Goal: Task Accomplishment & Management: Complete application form

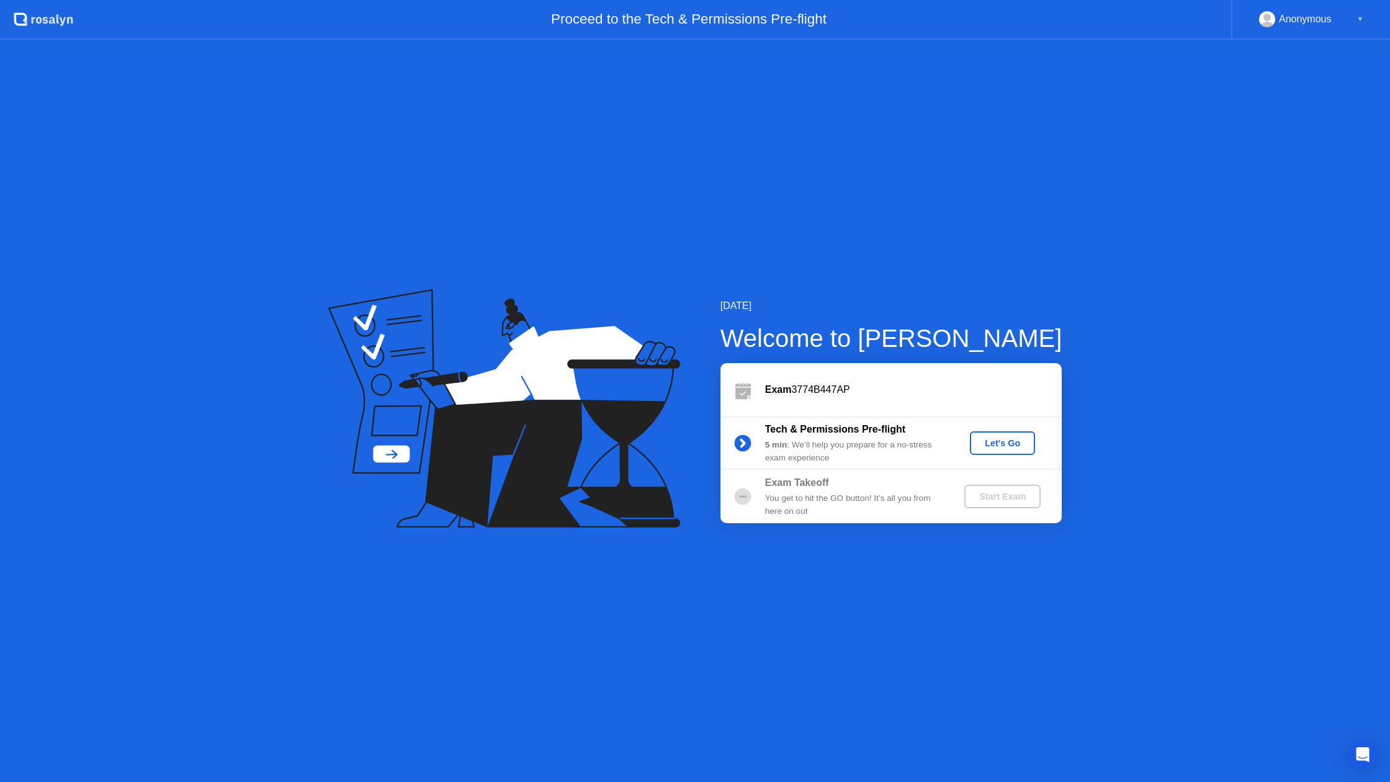
click at [978, 440] on div "Let's Go" at bounding box center [1002, 443] width 55 height 10
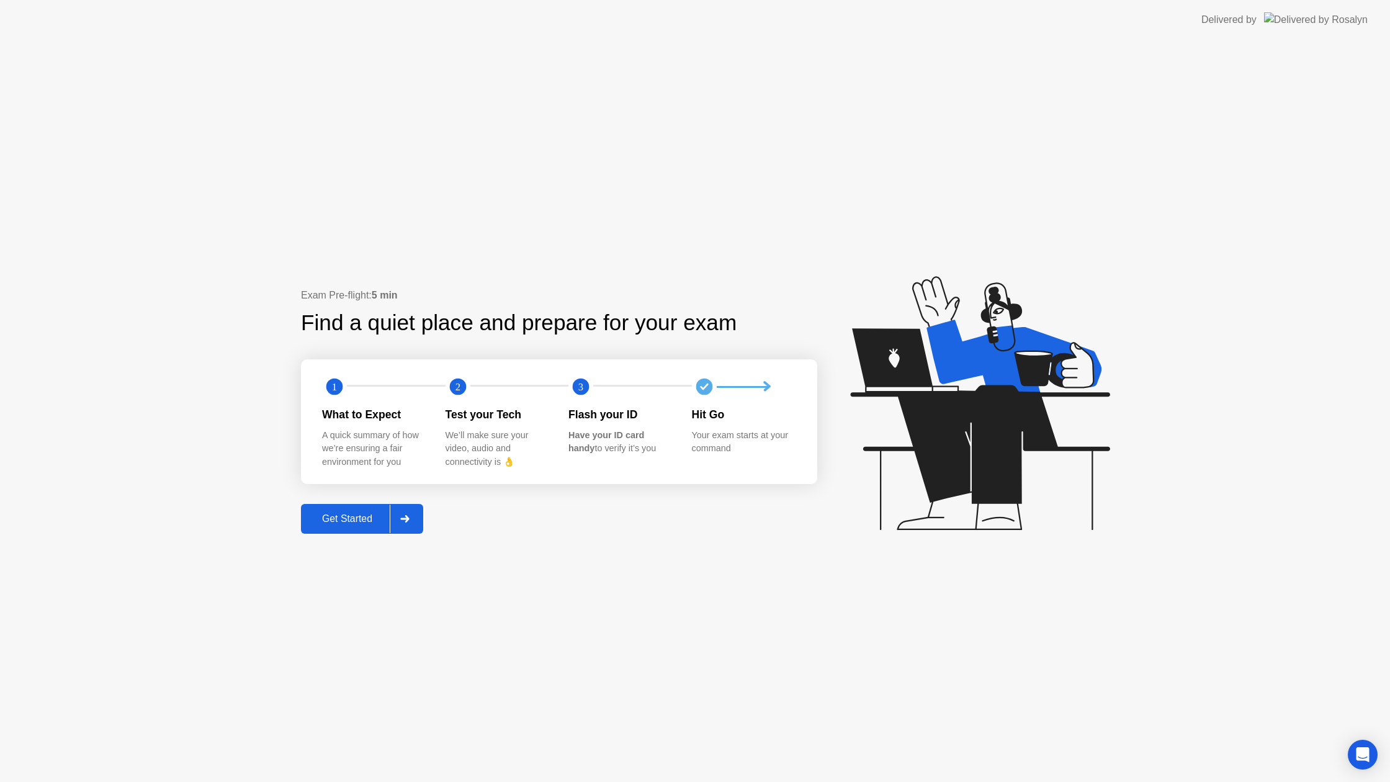
click at [331, 516] on div "Get Started" at bounding box center [347, 518] width 85 height 11
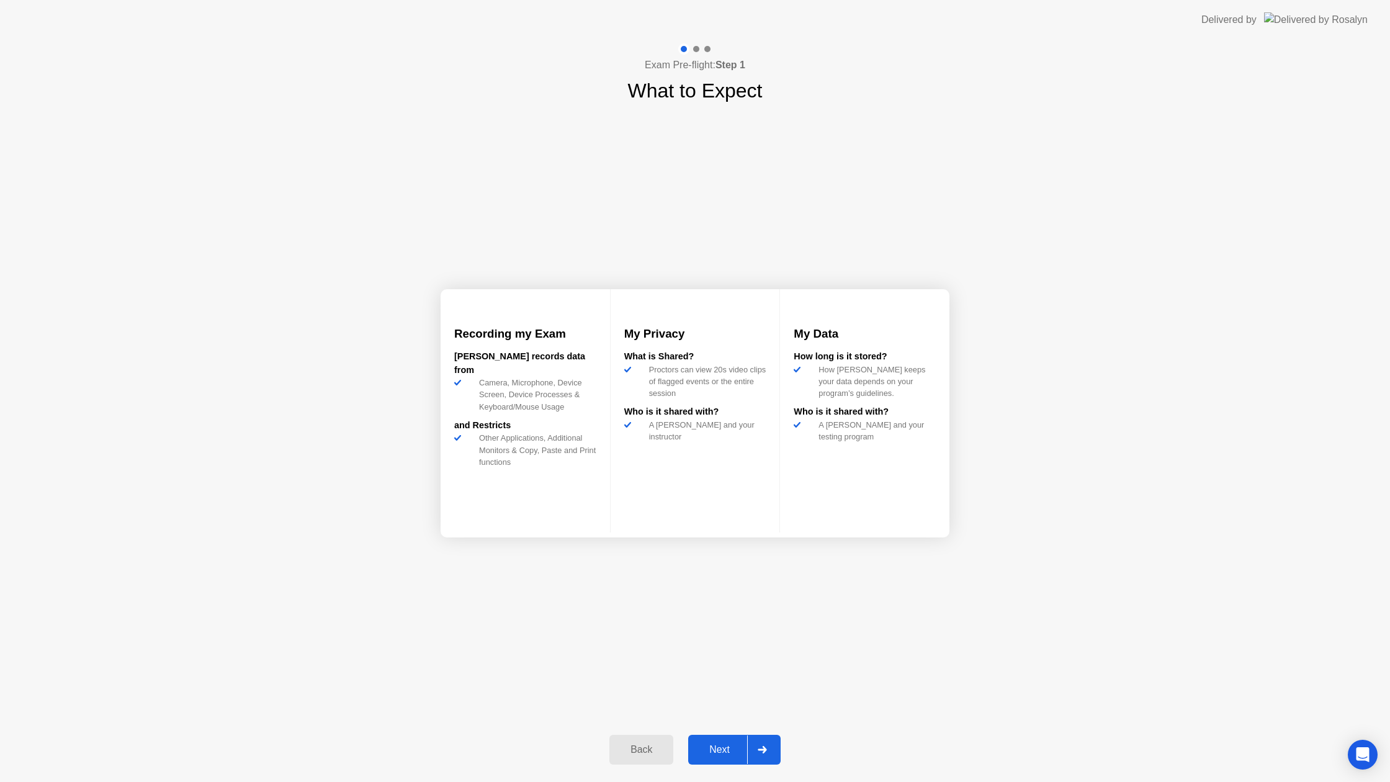
click at [707, 739] on button "Next" at bounding box center [734, 750] width 92 height 30
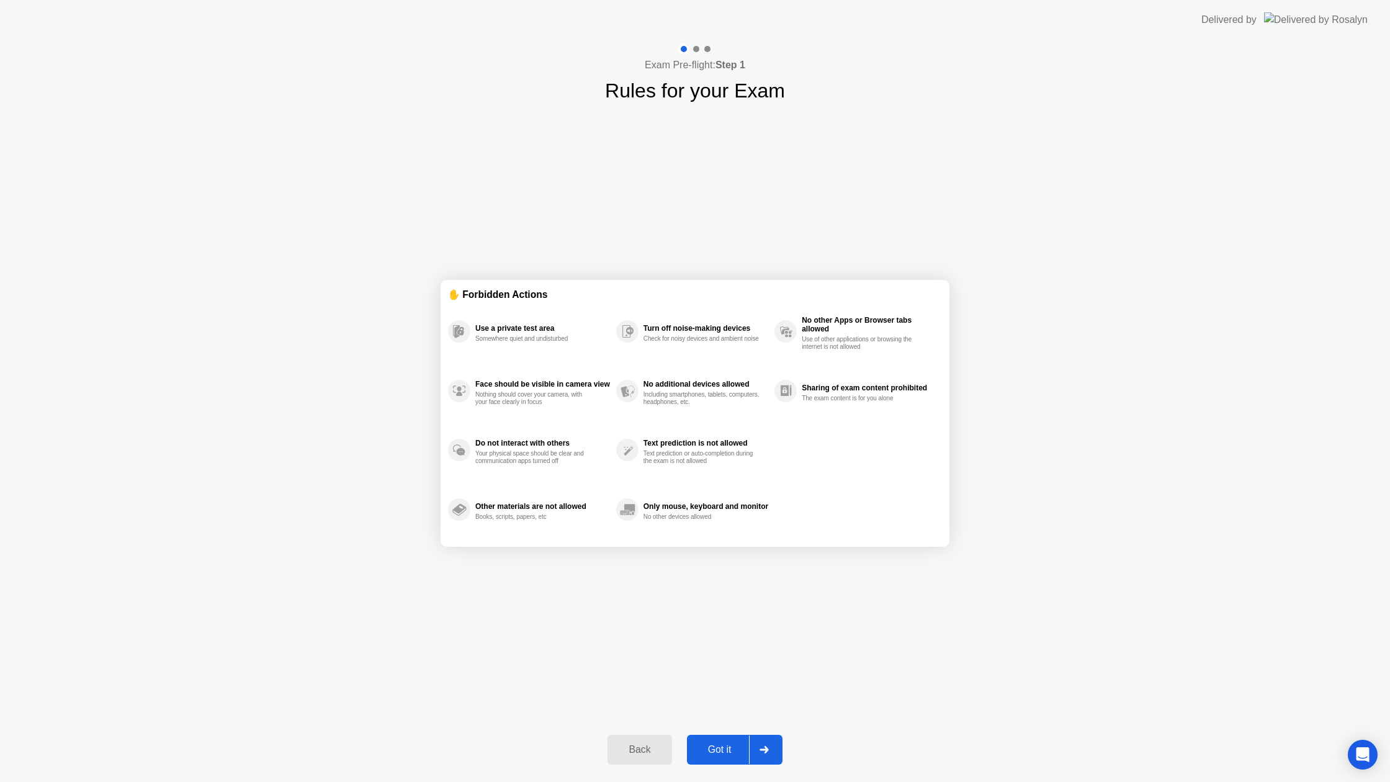
click at [706, 745] on div "Got it" at bounding box center [719, 749] width 58 height 11
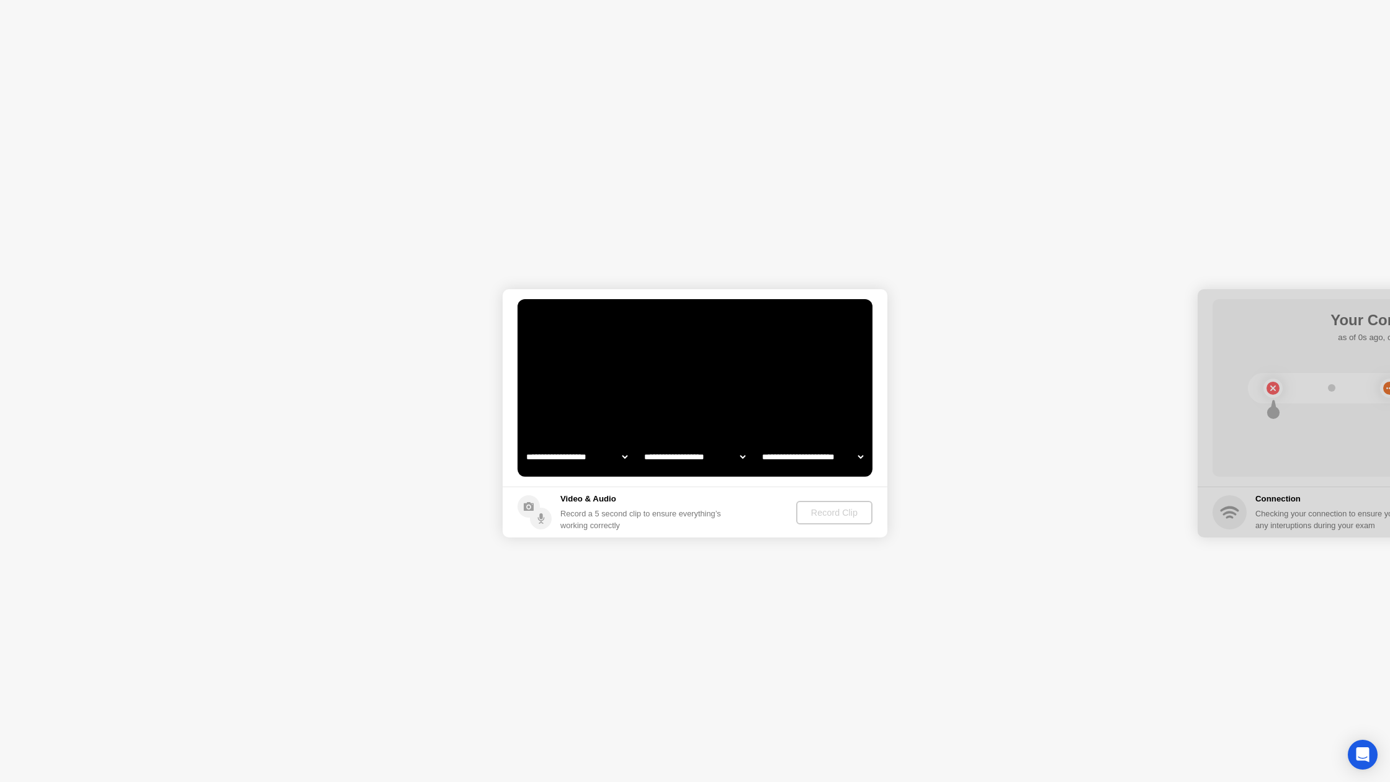
select select "**********"
select select "*******"
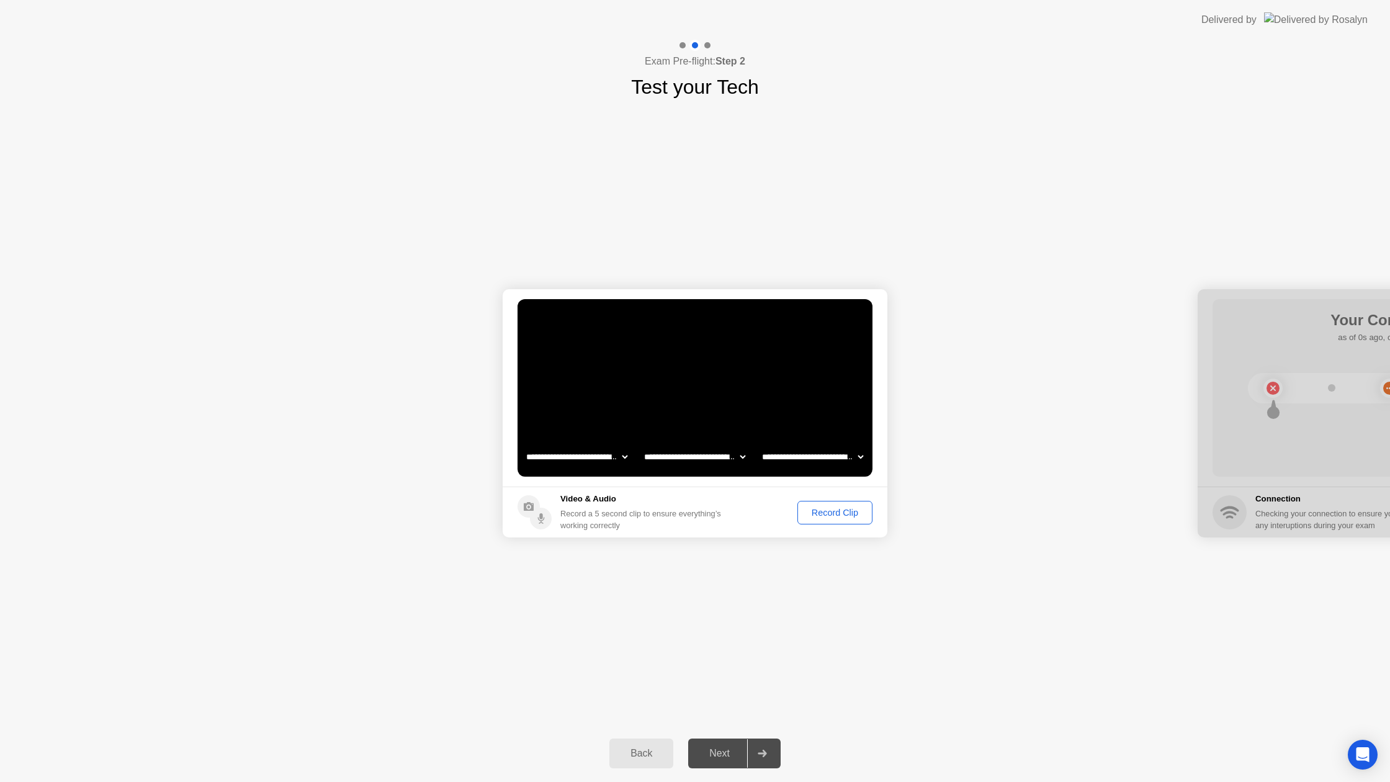
click at [843, 516] on div "Record Clip" at bounding box center [835, 512] width 66 height 10
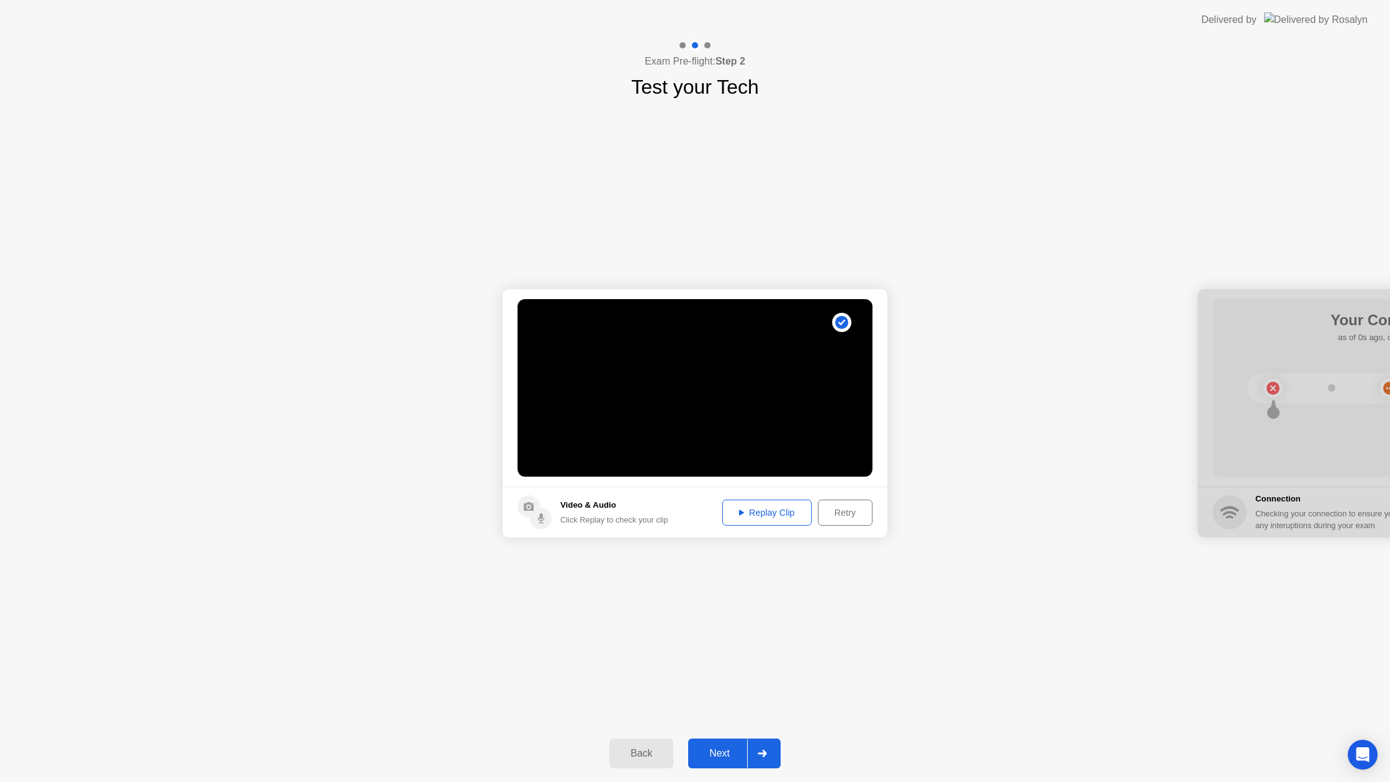
click at [708, 754] on div "Next" at bounding box center [719, 753] width 55 height 11
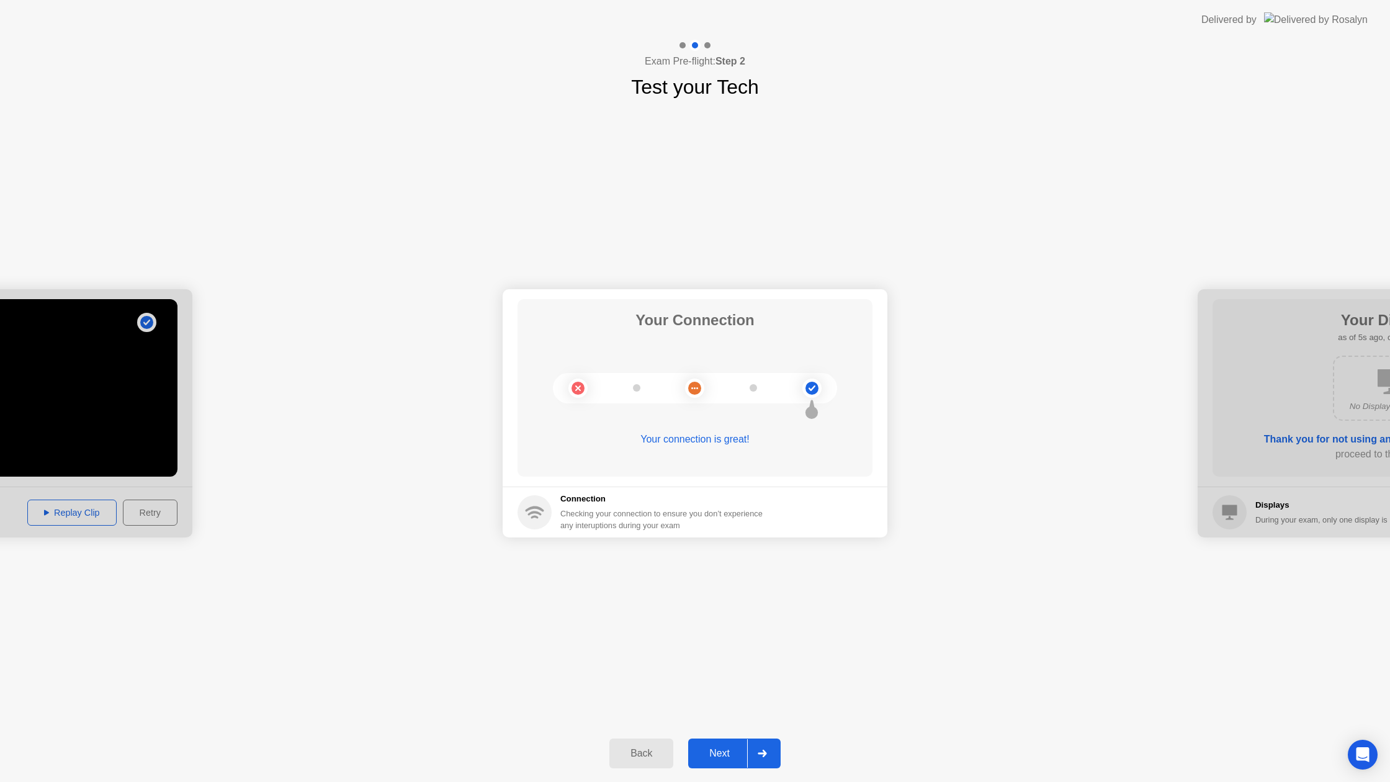
click at [720, 748] on div "Next" at bounding box center [719, 753] width 55 height 11
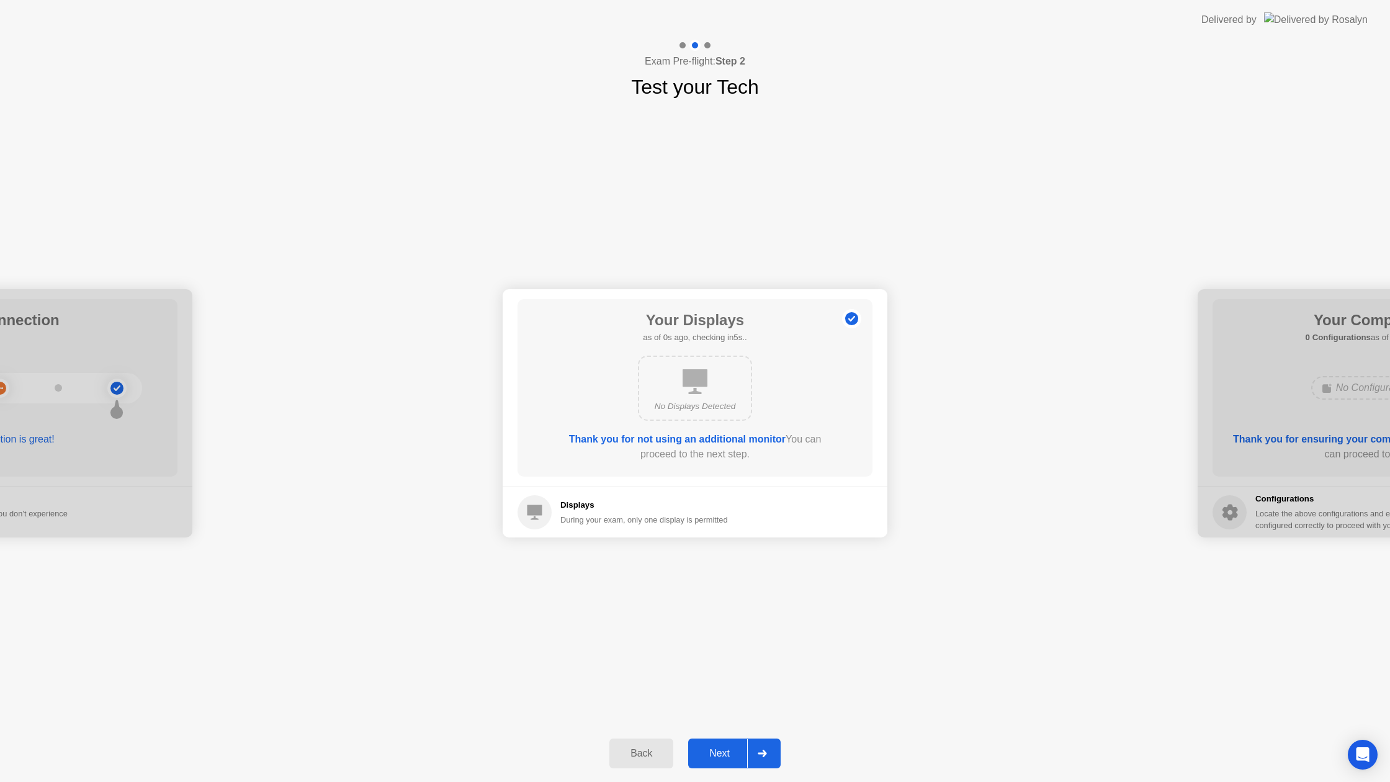
click at [720, 751] on div "Next" at bounding box center [719, 753] width 55 height 11
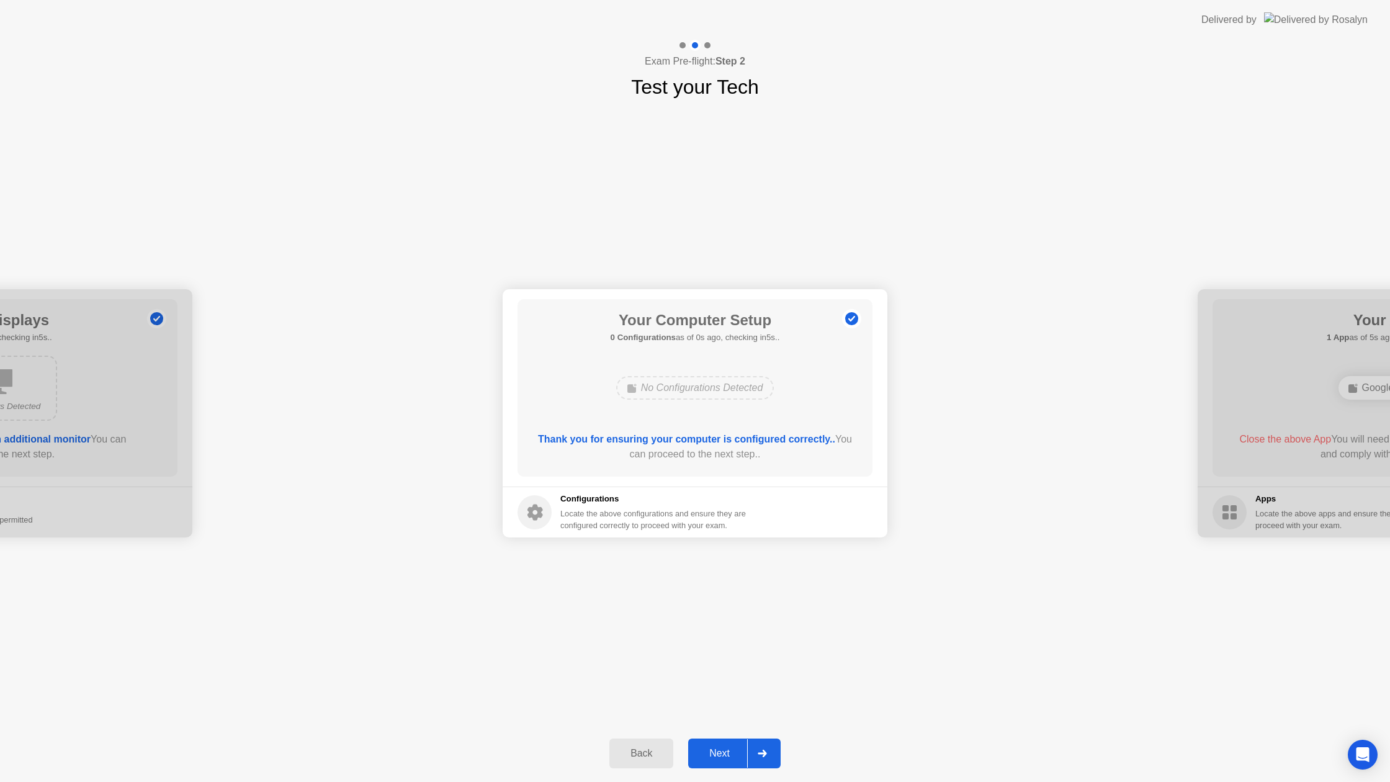
click at [720, 751] on div "Next" at bounding box center [719, 753] width 55 height 11
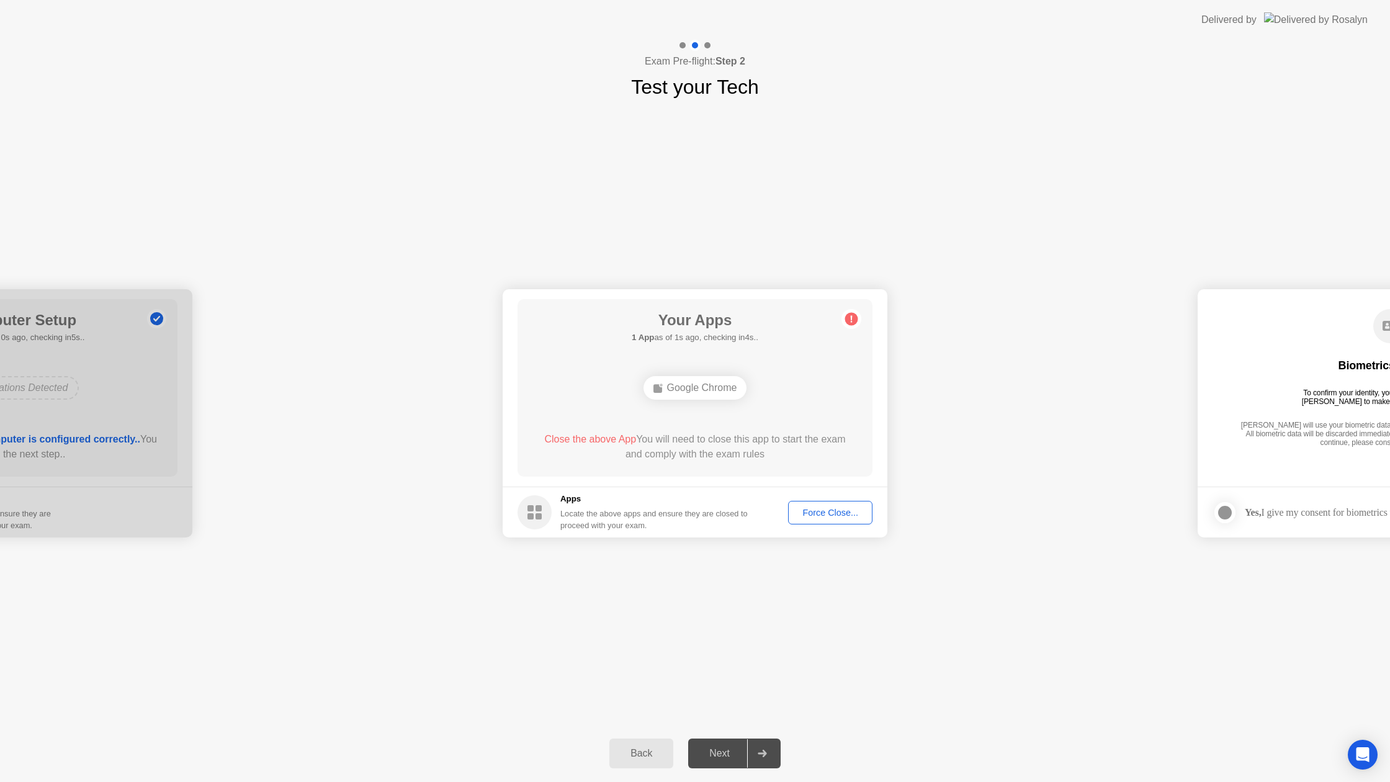
click at [805, 512] on div "Force Close..." at bounding box center [830, 512] width 76 height 10
click at [705, 752] on div "Next" at bounding box center [719, 753] width 55 height 11
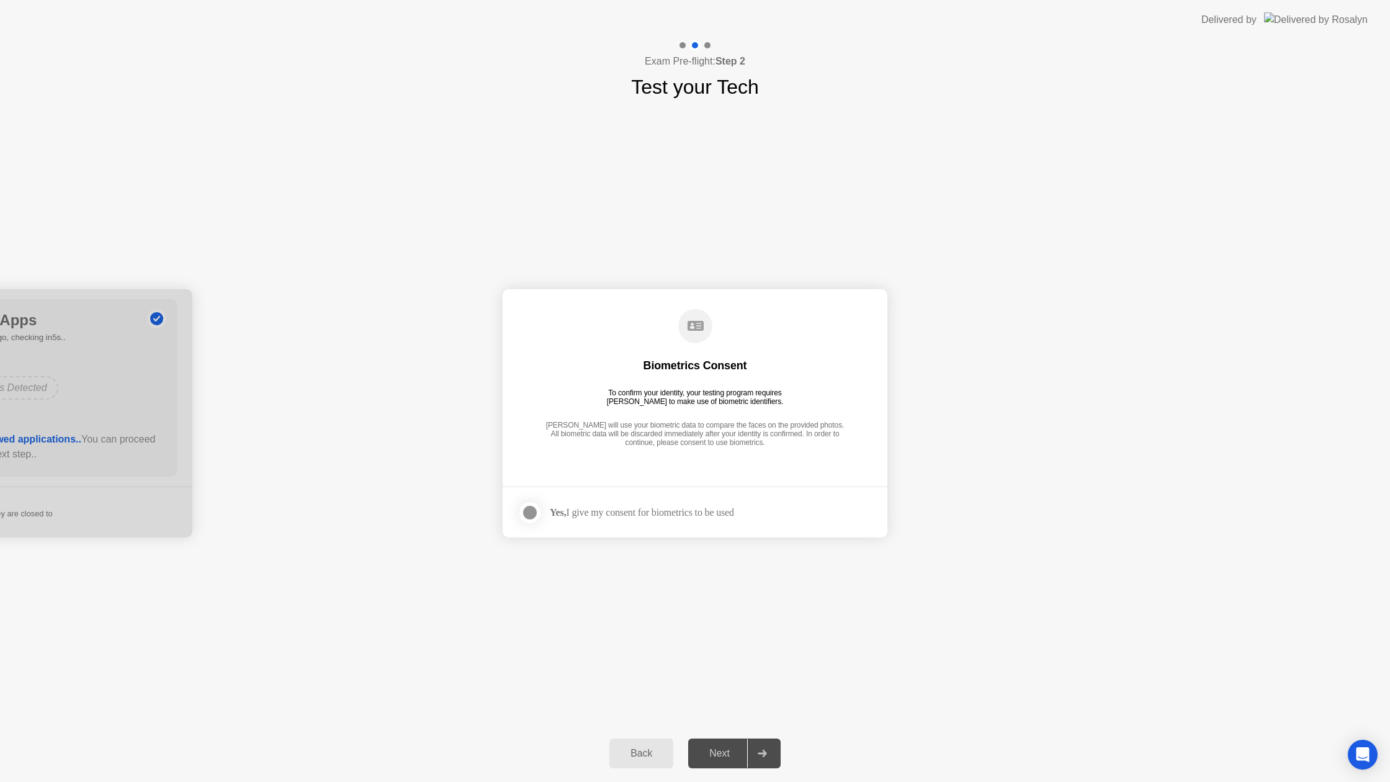
click at [529, 509] on div at bounding box center [529, 512] width 15 height 15
click at [733, 748] on div "Next" at bounding box center [719, 753] width 55 height 11
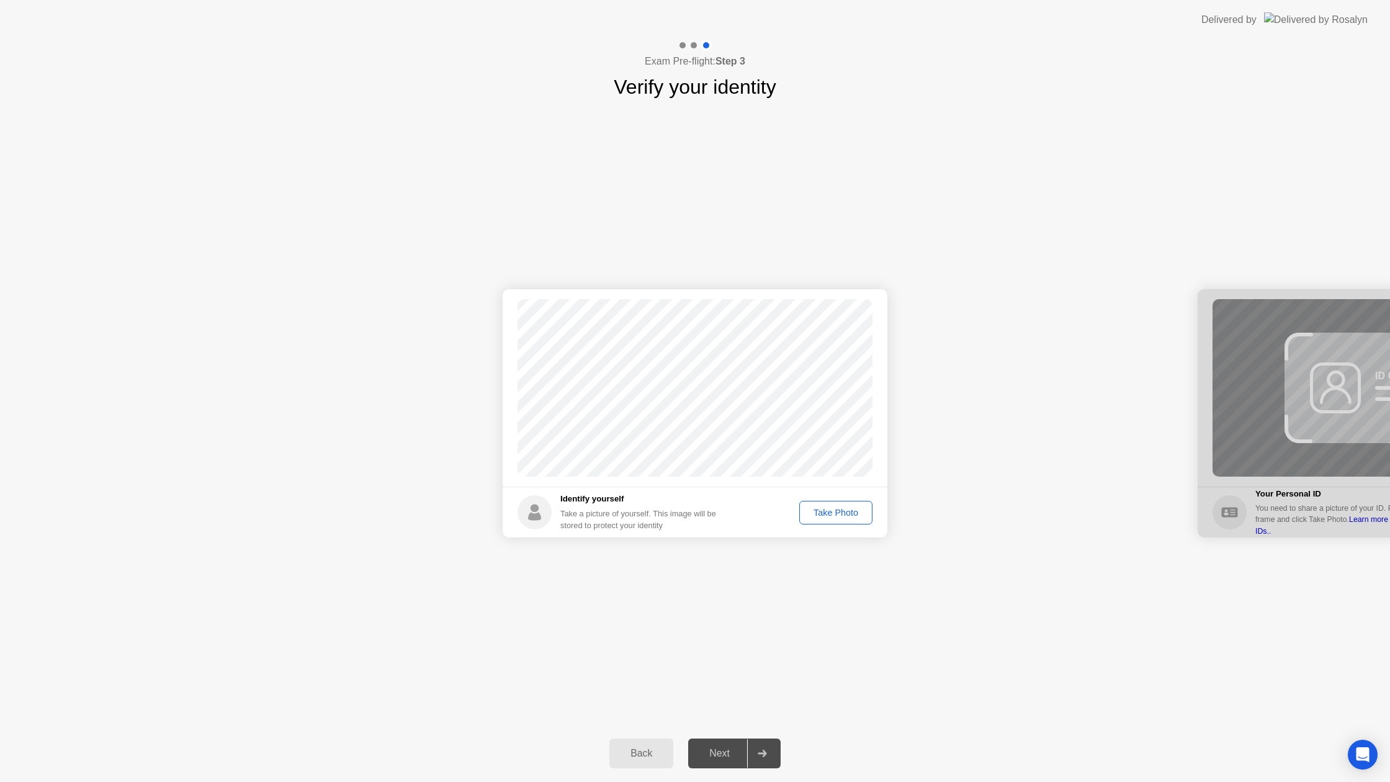
click at [832, 511] on div "Take Photo" at bounding box center [835, 512] width 65 height 10
click at [853, 511] on div "Retake" at bounding box center [844, 512] width 48 height 10
click at [844, 512] on div "Take Photo" at bounding box center [835, 512] width 65 height 10
click at [761, 743] on div at bounding box center [762, 753] width 30 height 29
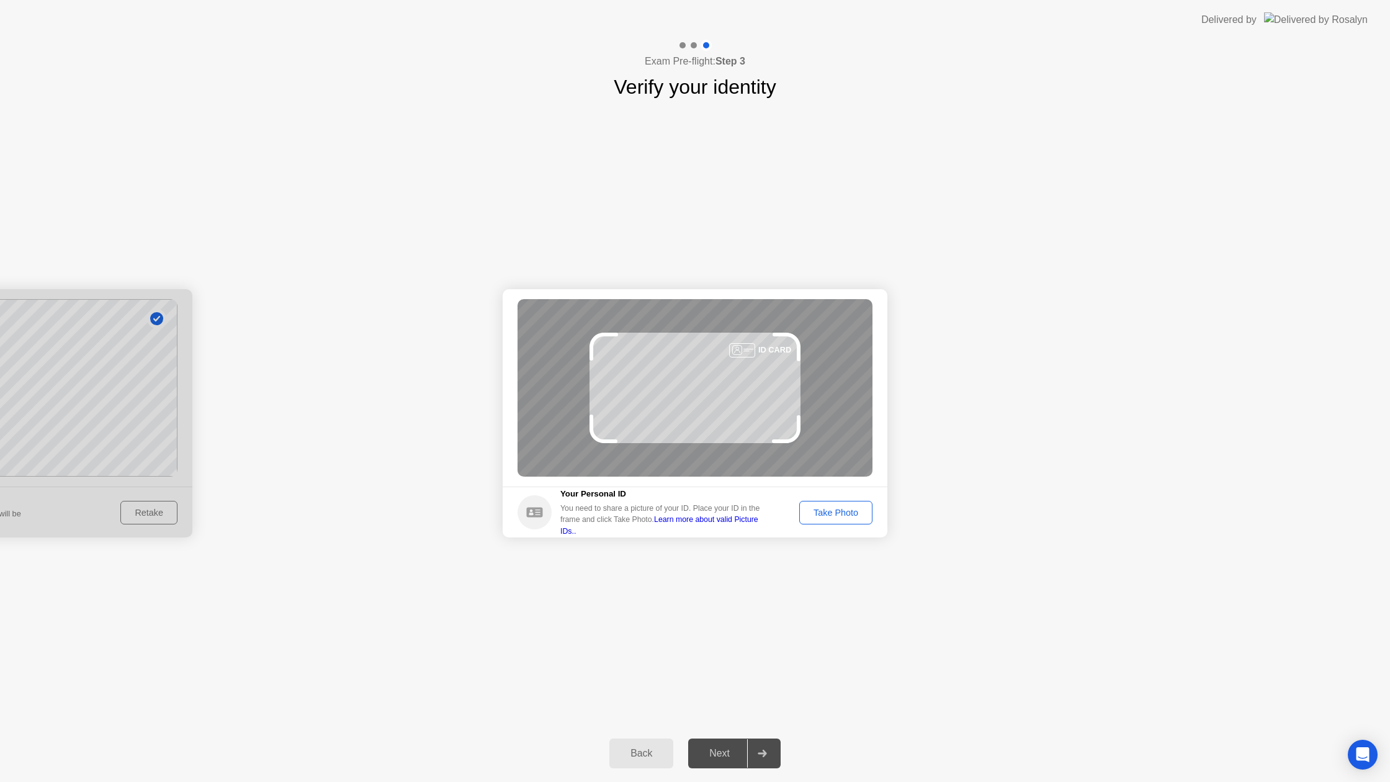
click at [843, 512] on div "Take Photo" at bounding box center [835, 512] width 65 height 10
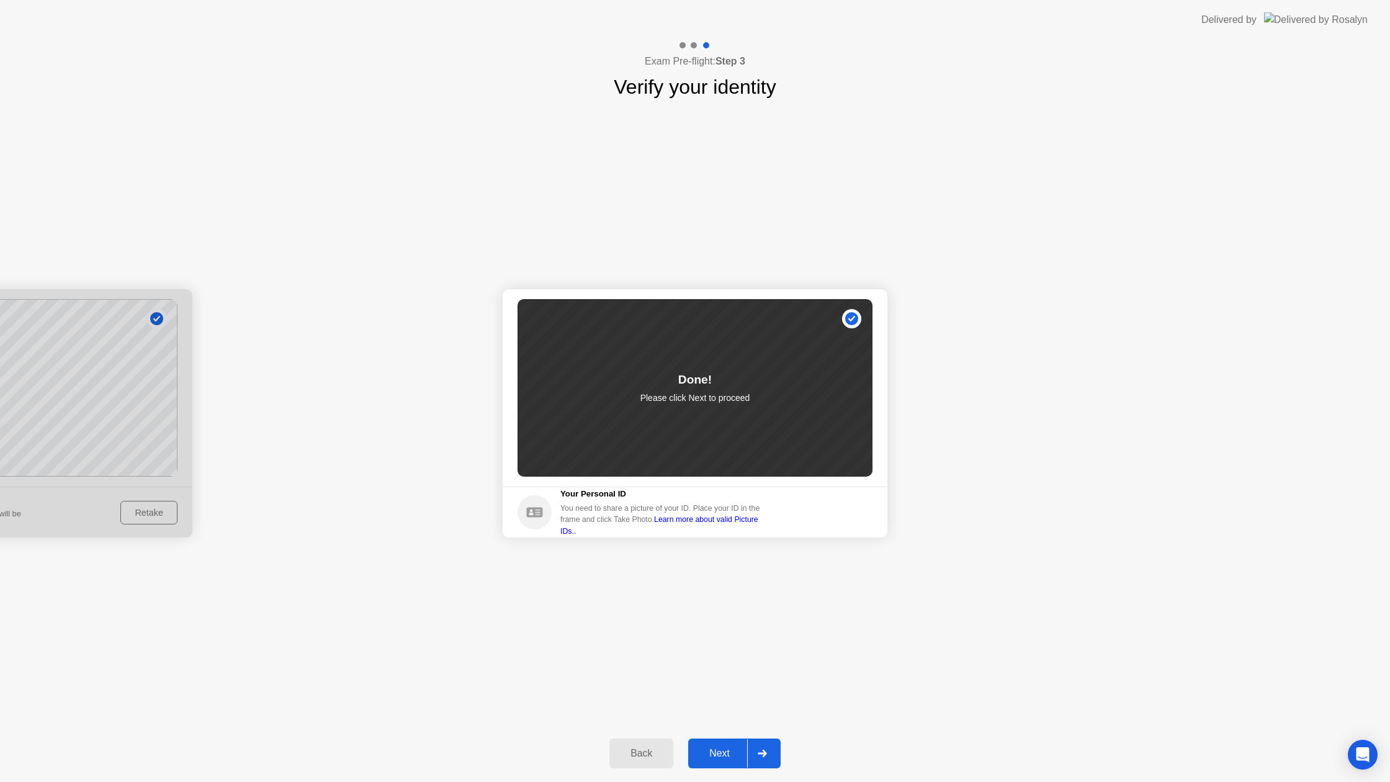
click at [762, 756] on icon at bounding box center [761, 752] width 9 height 7
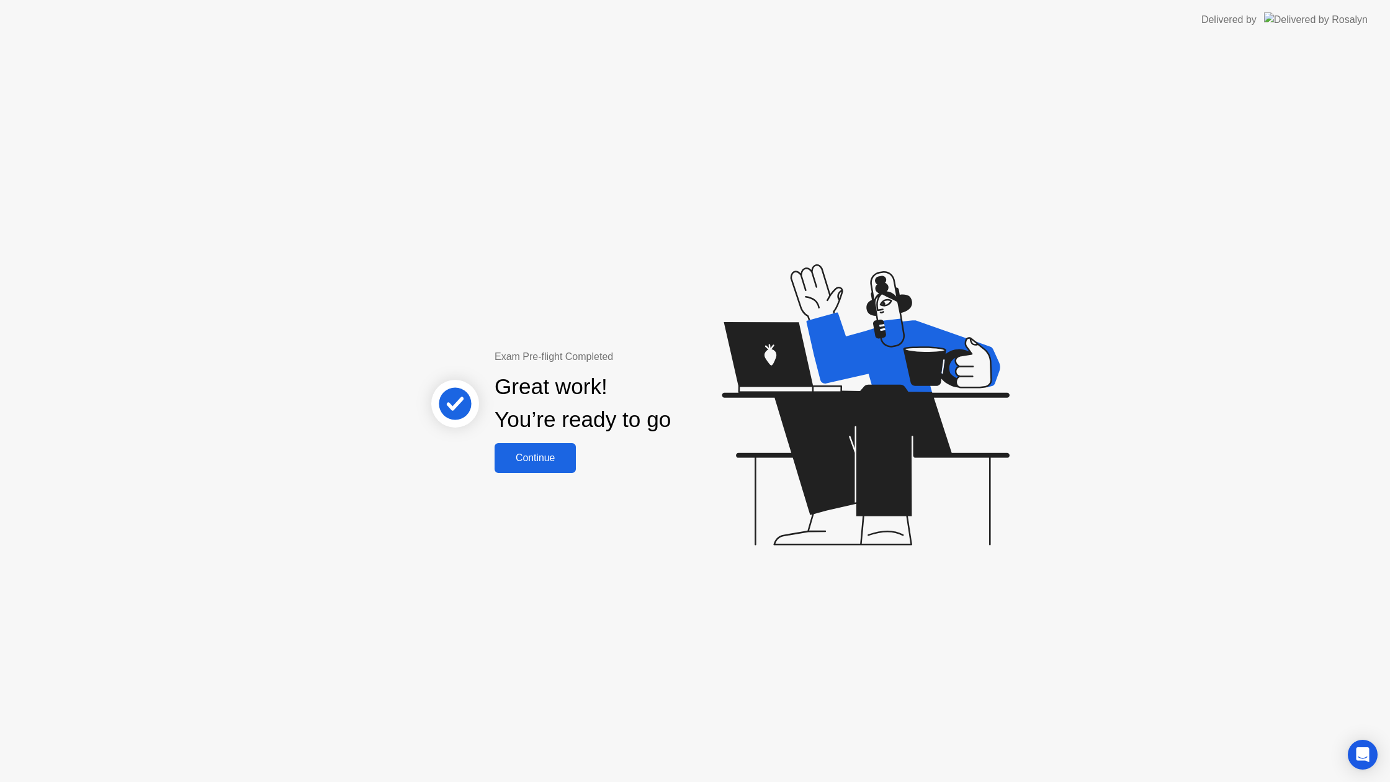
click at [571, 462] on div "Continue" at bounding box center [535, 457] width 74 height 11
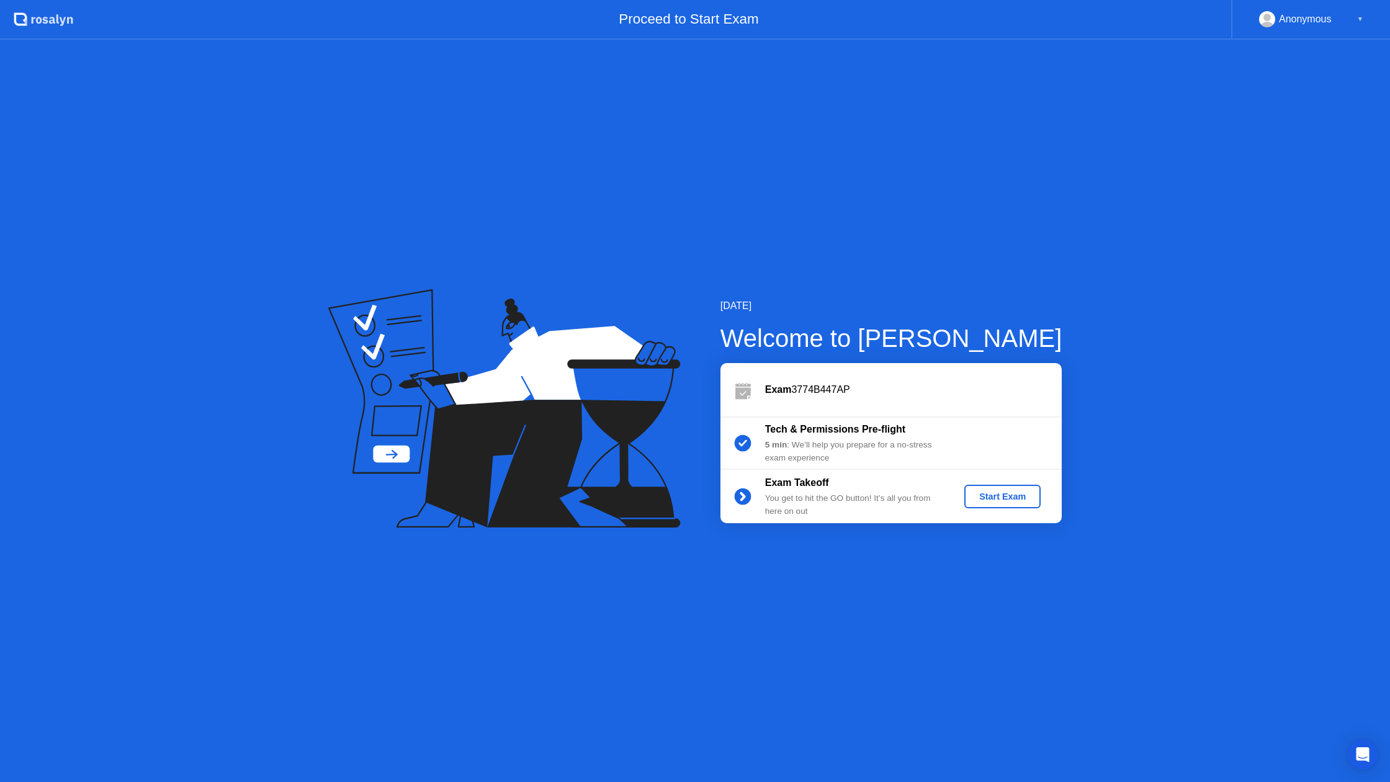
click at [991, 495] on div "Start Exam" at bounding box center [1002, 496] width 66 height 10
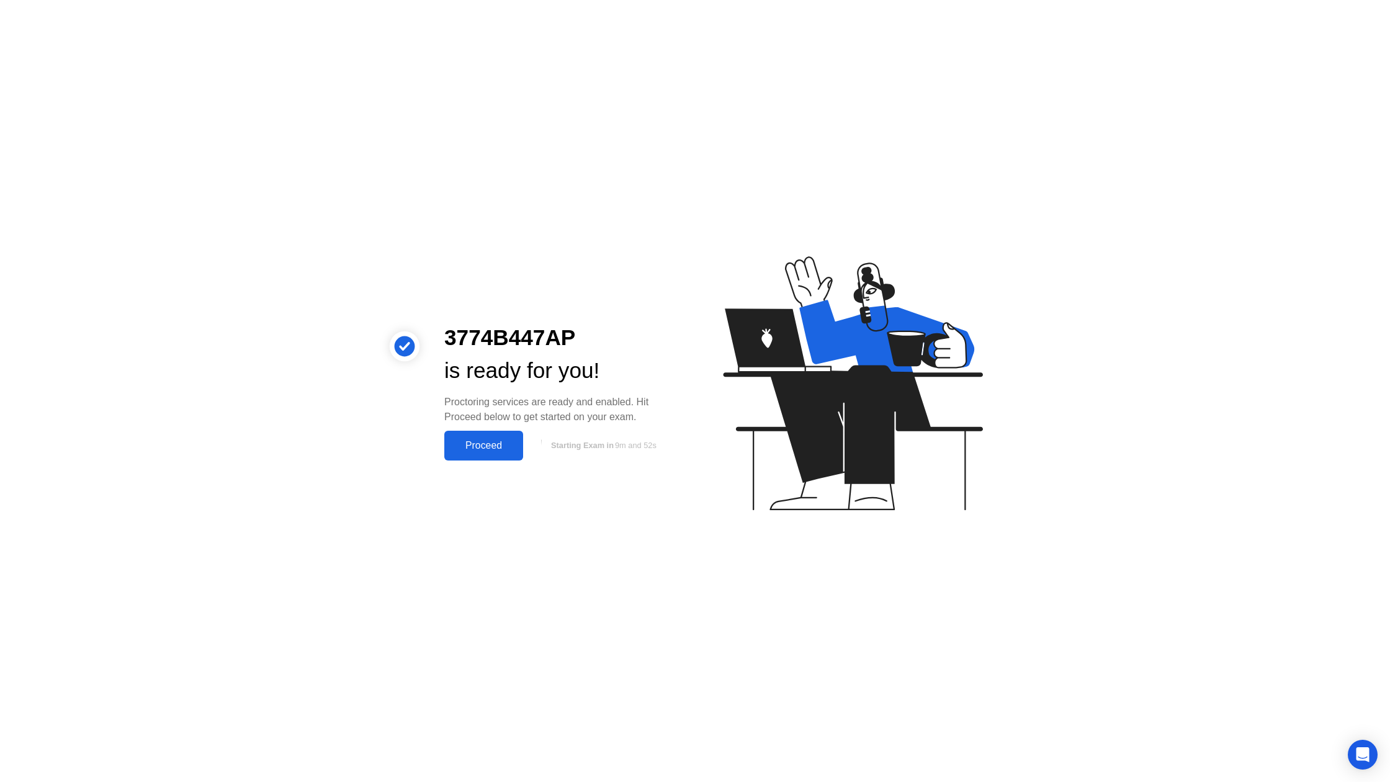
click at [505, 444] on div "Proceed" at bounding box center [483, 445] width 71 height 11
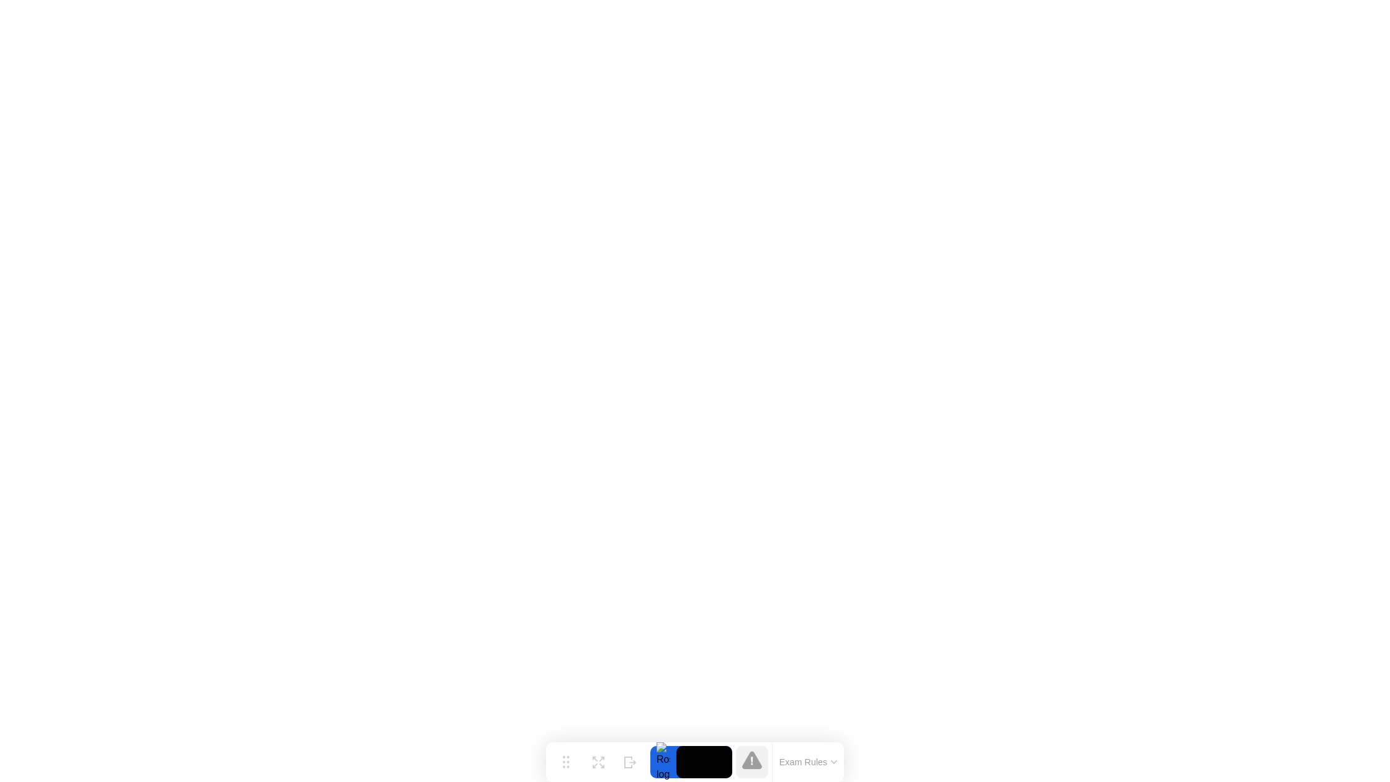
click at [820, 761] on button "Exam Rules" at bounding box center [808, 761] width 66 height 11
